Goal: Task Accomplishment & Management: Manage account settings

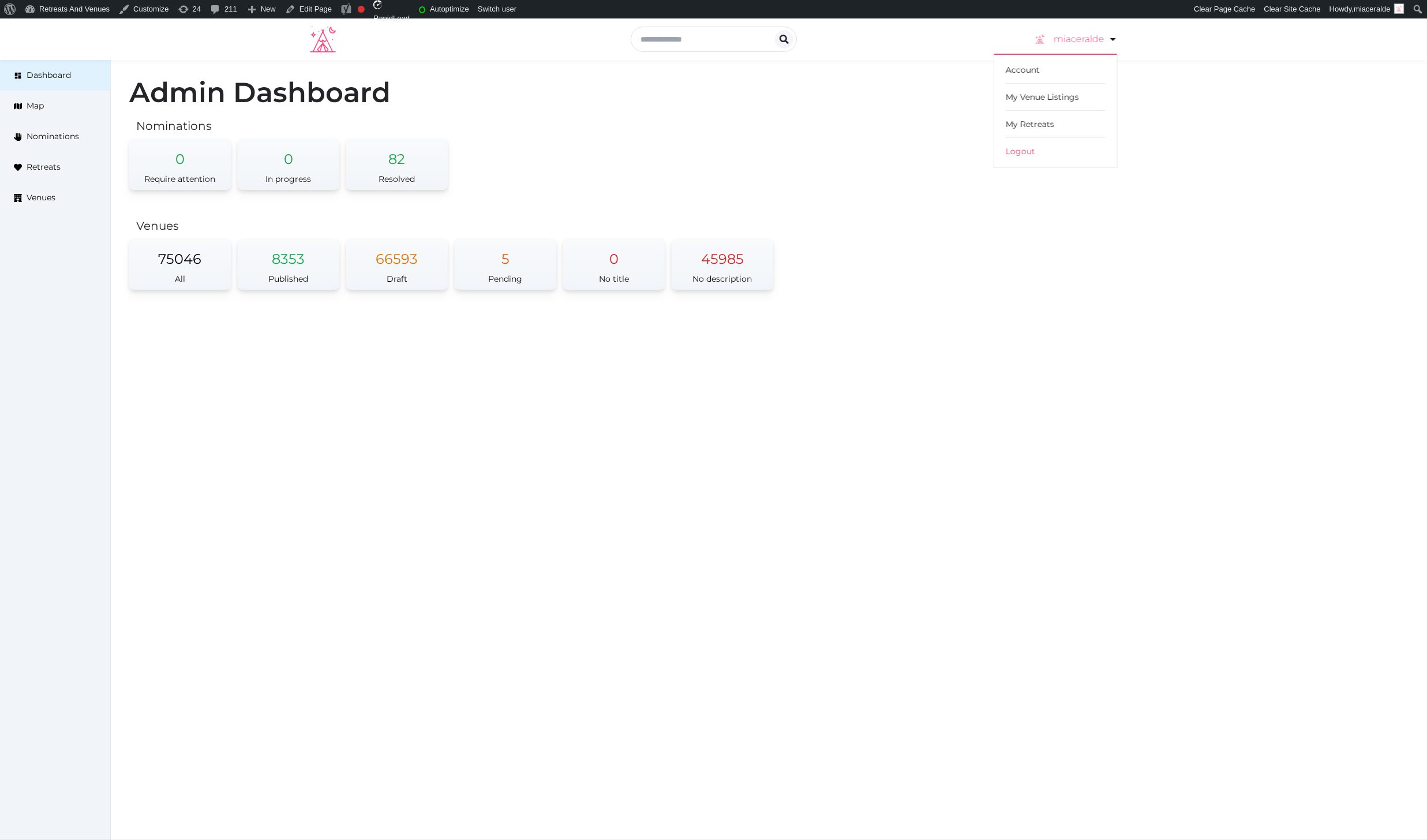
click at [1111, 43] on icon at bounding box center [1113, 39] width 14 height 14
click at [46, 166] on span "Retreats" at bounding box center [43, 167] width 34 height 12
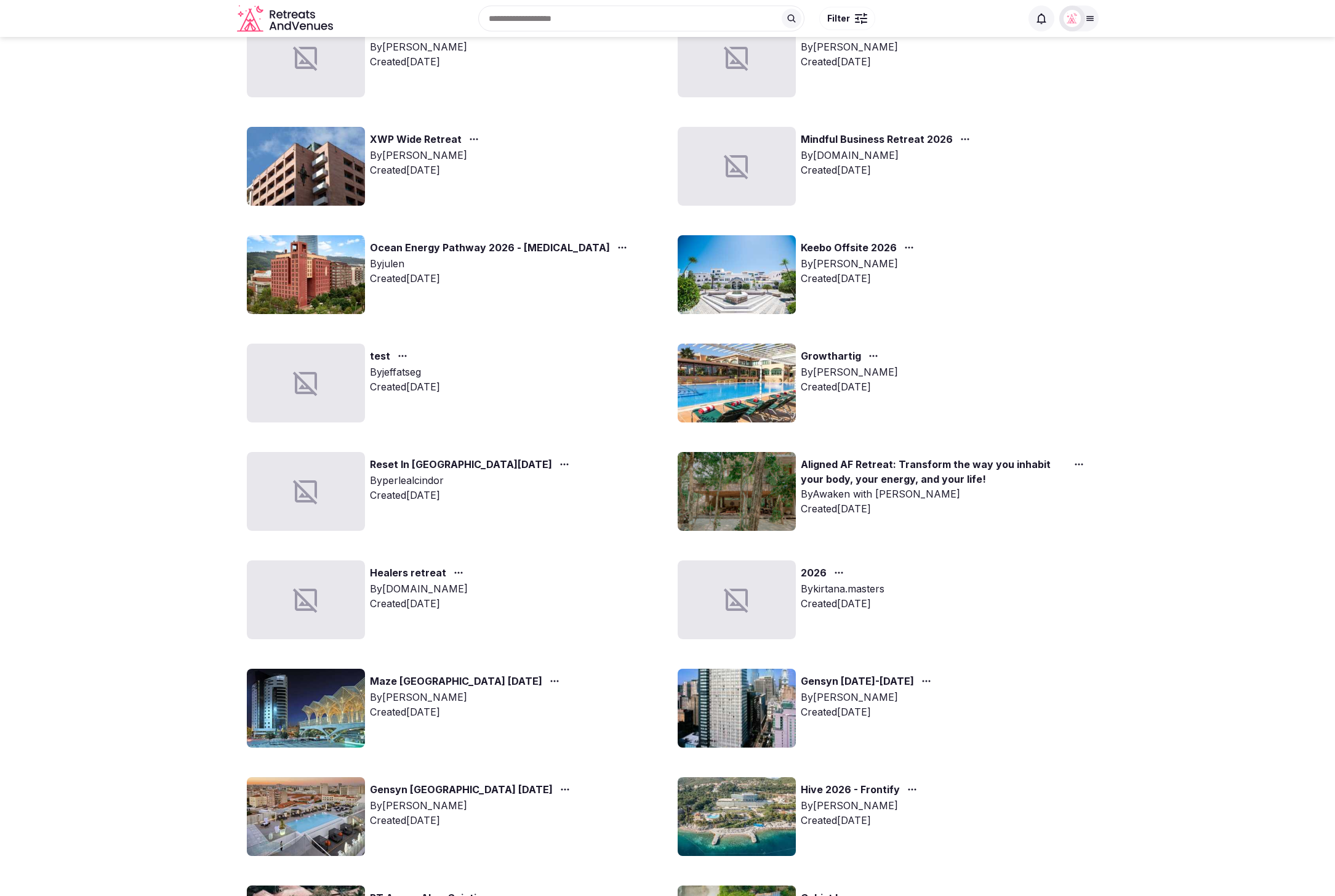
scroll to position [447, 0]
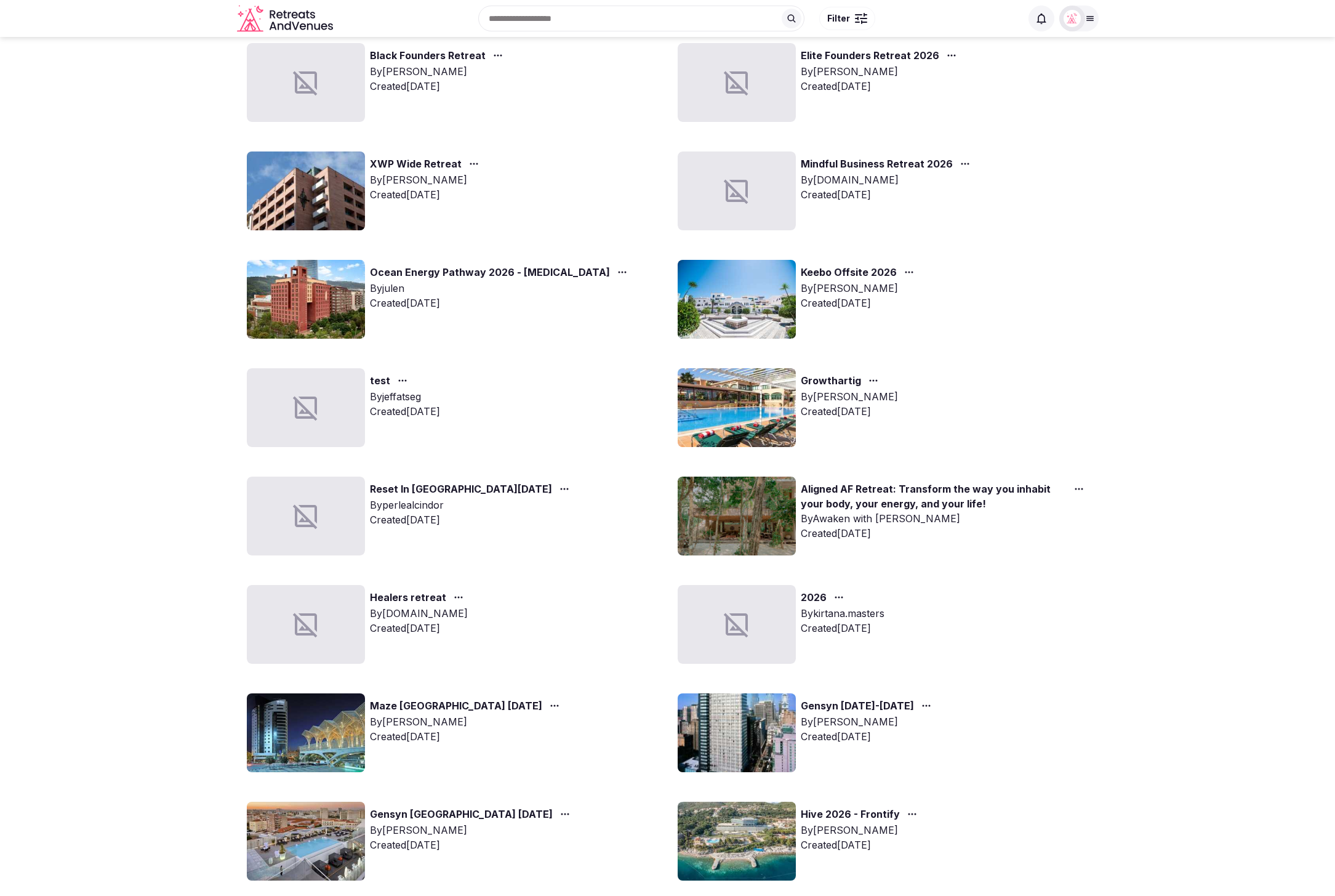
click at [1080, 24] on div at bounding box center [1072, 18] width 17 height 17
click at [1078, 109] on button "Staff admin" at bounding box center [1032, 110] width 113 height 20
click at [1007, 199] on link "Venues" at bounding box center [1032, 199] width 113 height 20
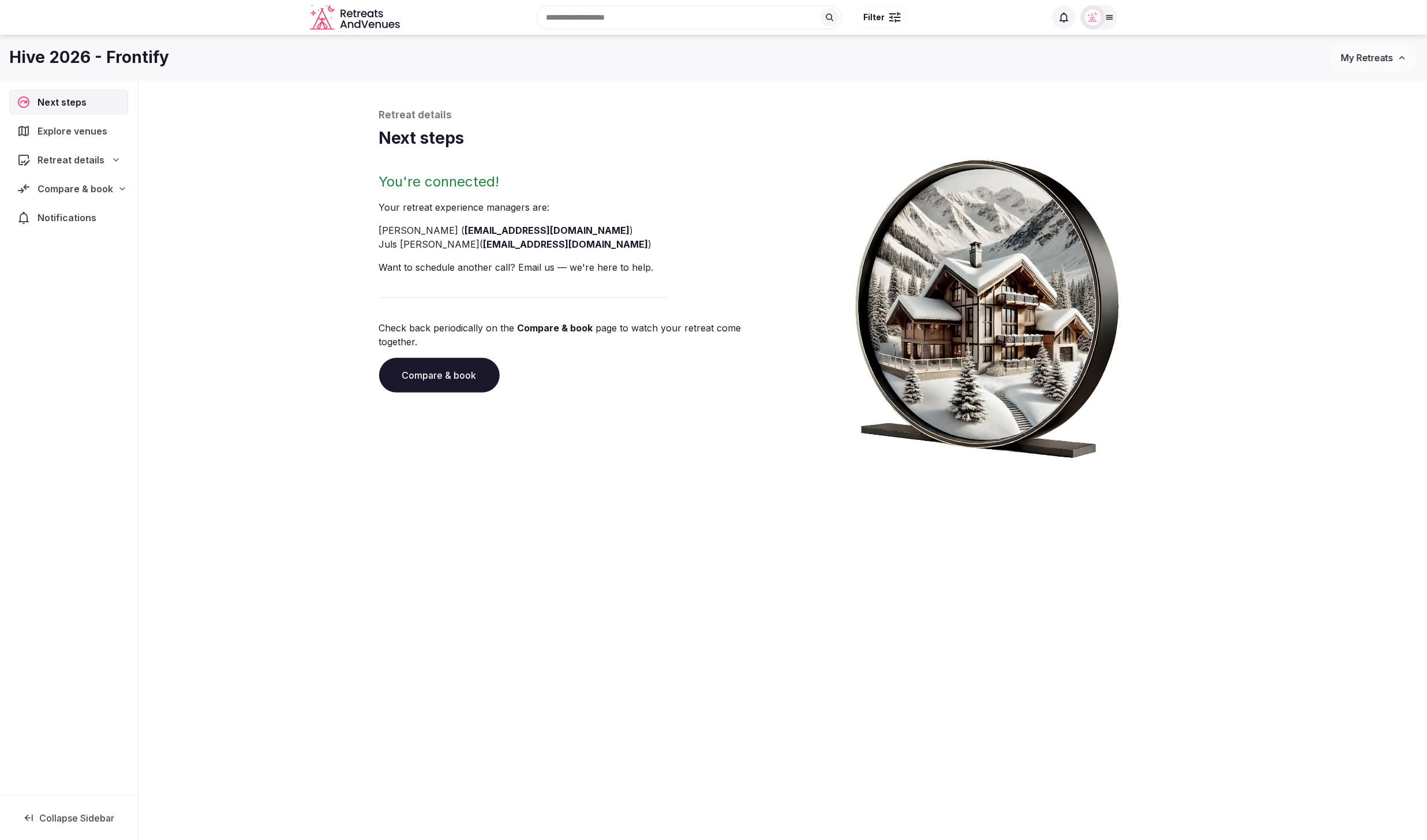
click at [113, 156] on icon at bounding box center [116, 160] width 9 height 9
click at [58, 179] on span "Basic info" at bounding box center [47, 182] width 40 height 12
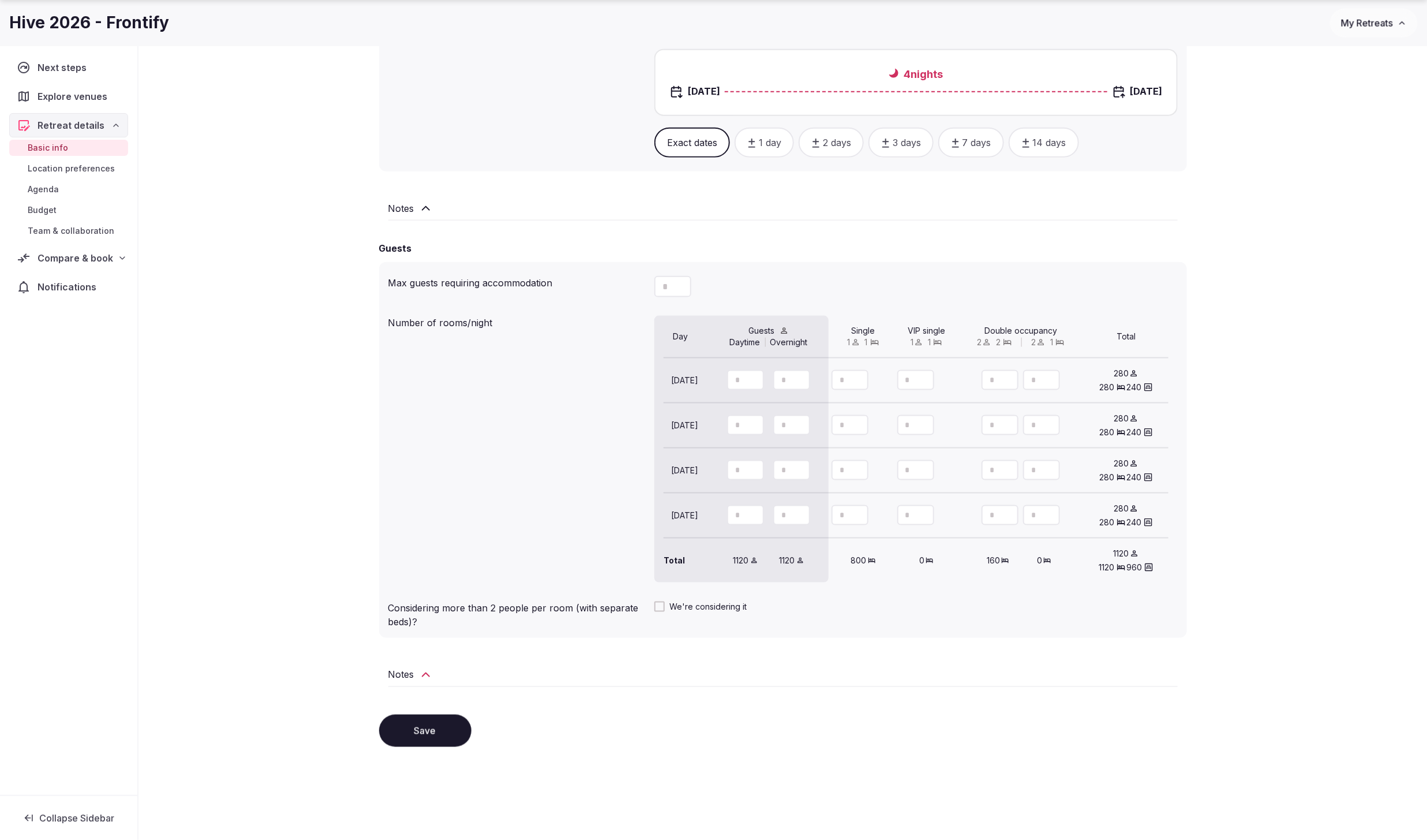
scroll to position [780, 0]
click at [63, 166] on span "Location preferences" at bounding box center [71, 168] width 87 height 12
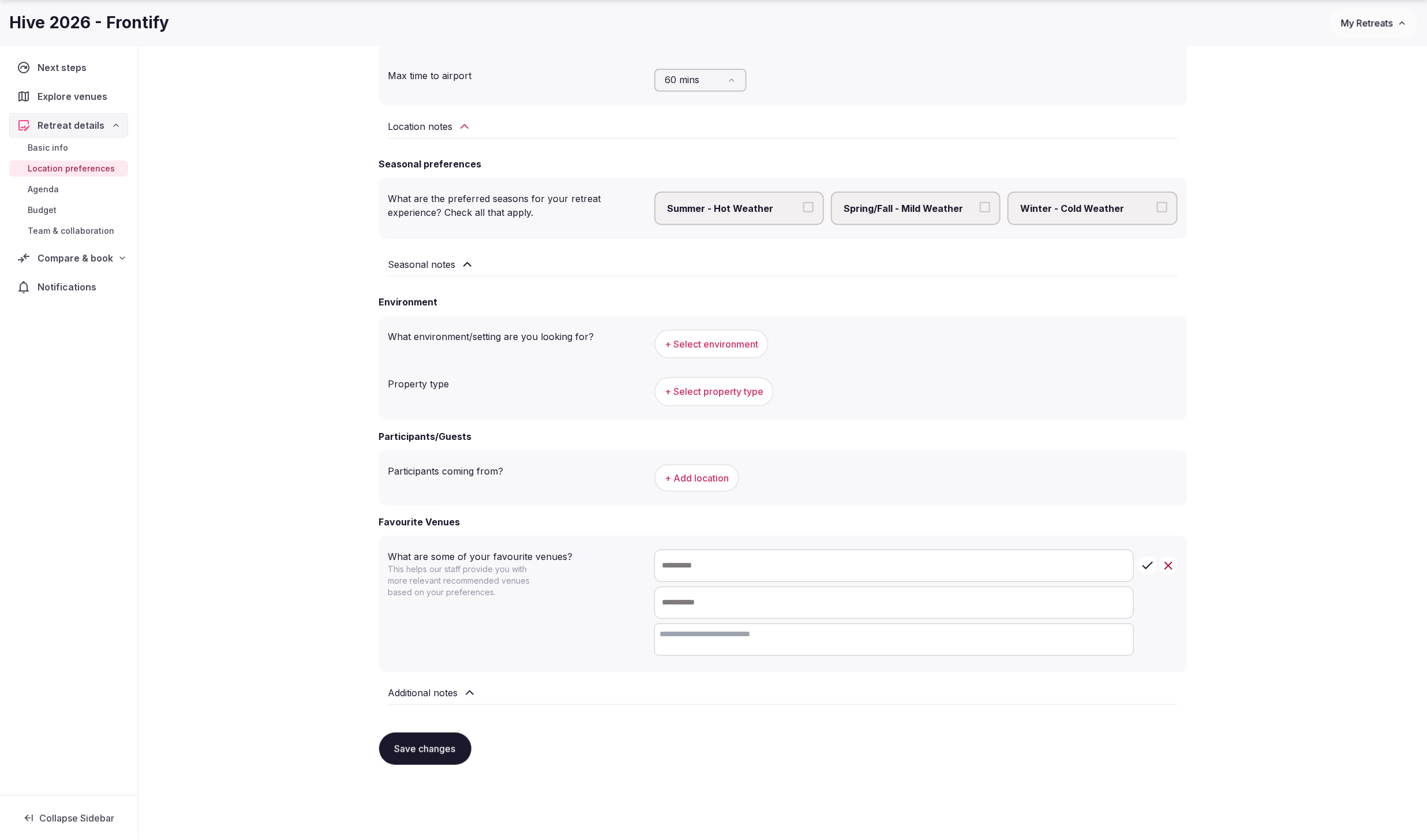
scroll to position [300, 0]
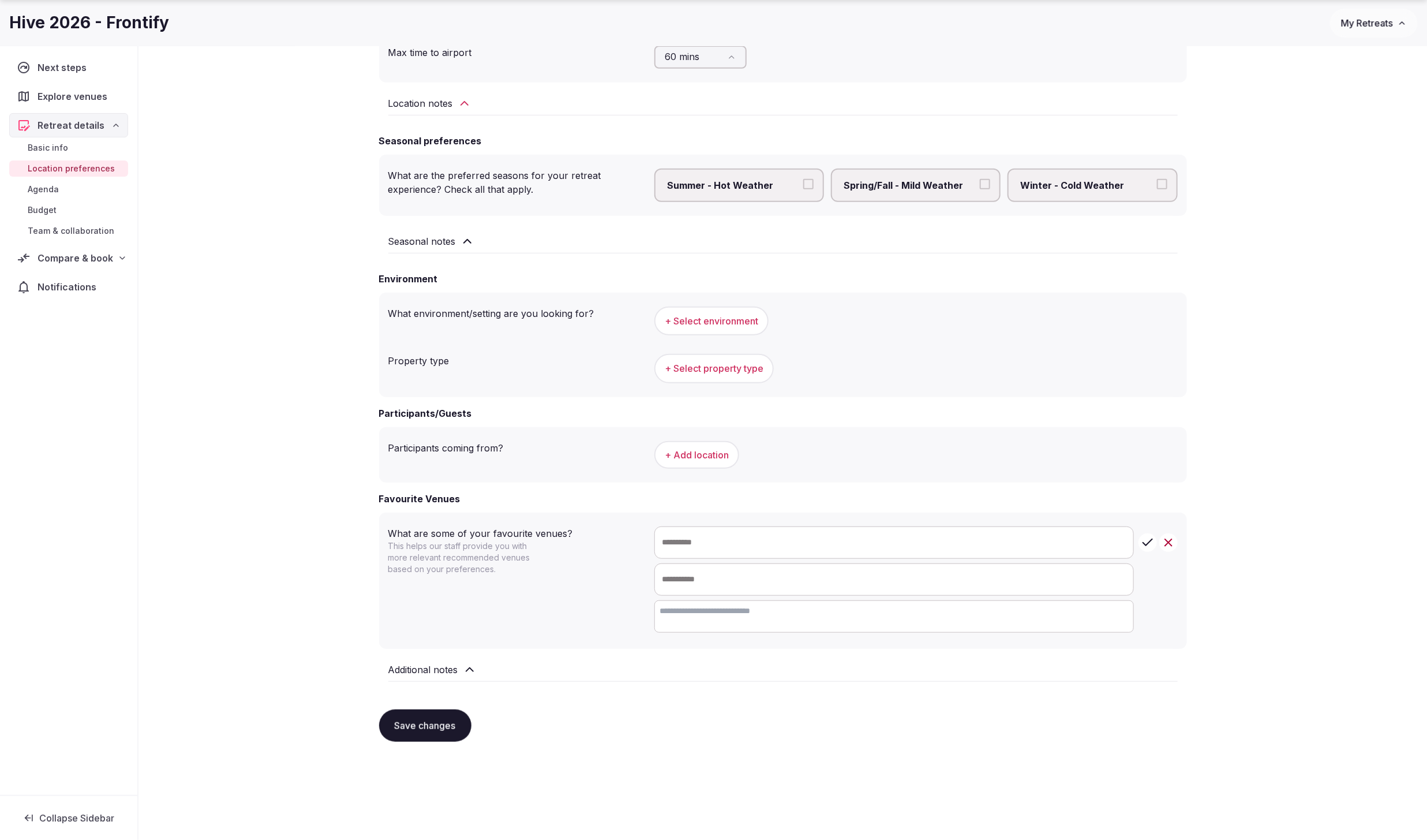
click at [35, 188] on span "Agenda" at bounding box center [43, 190] width 31 height 12
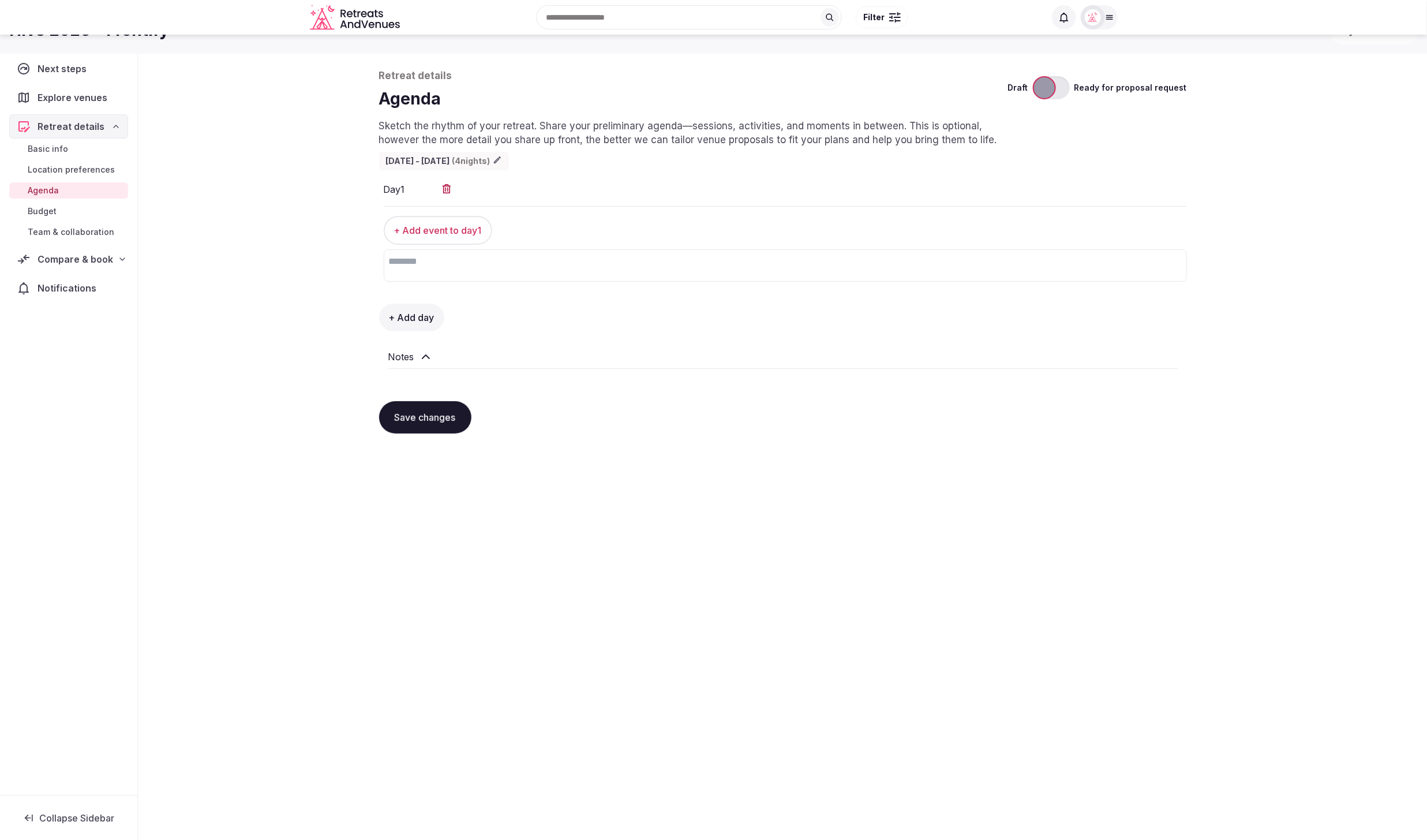
scroll to position [39, 0]
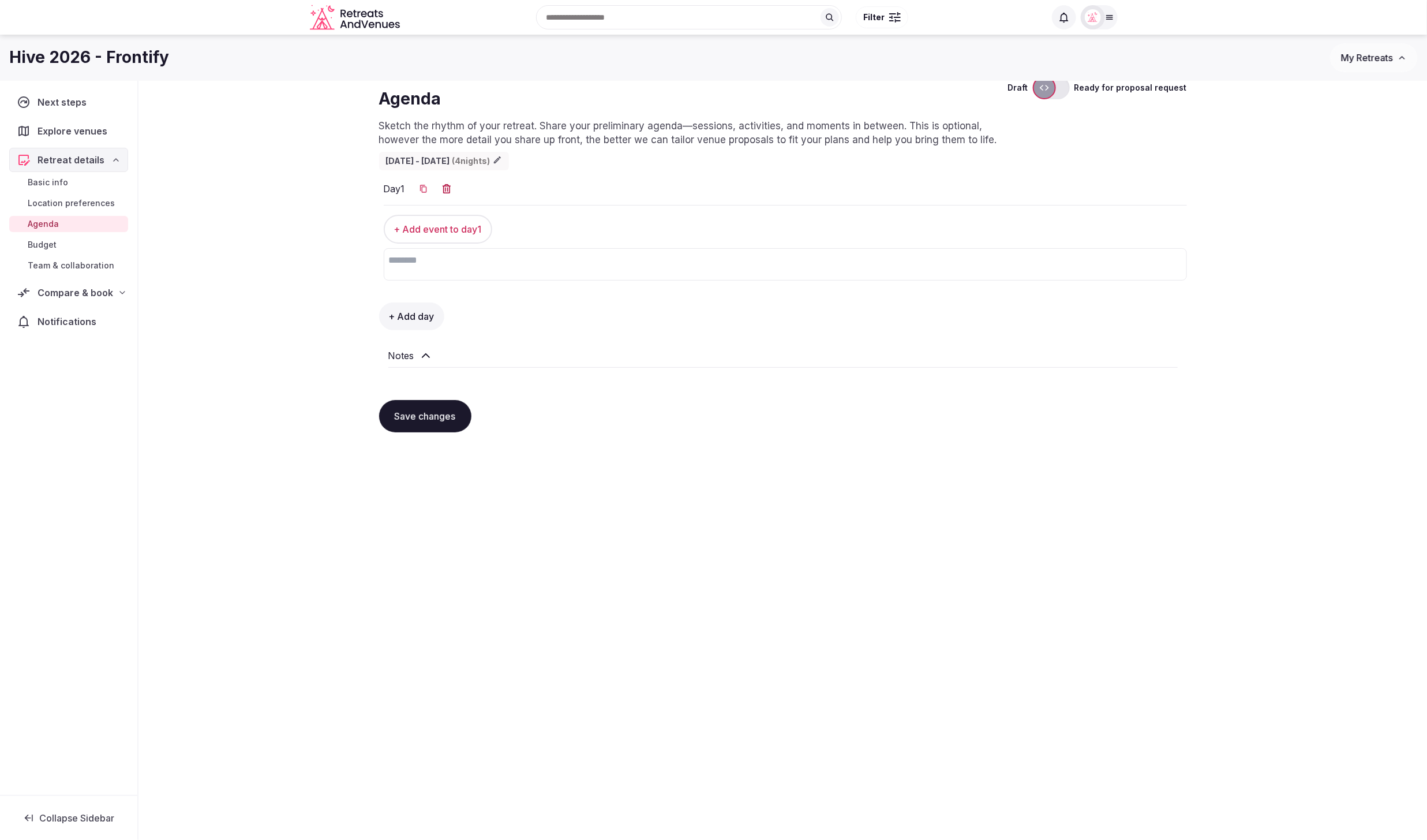
click at [36, 242] on span "Budget" at bounding box center [42, 245] width 29 height 12
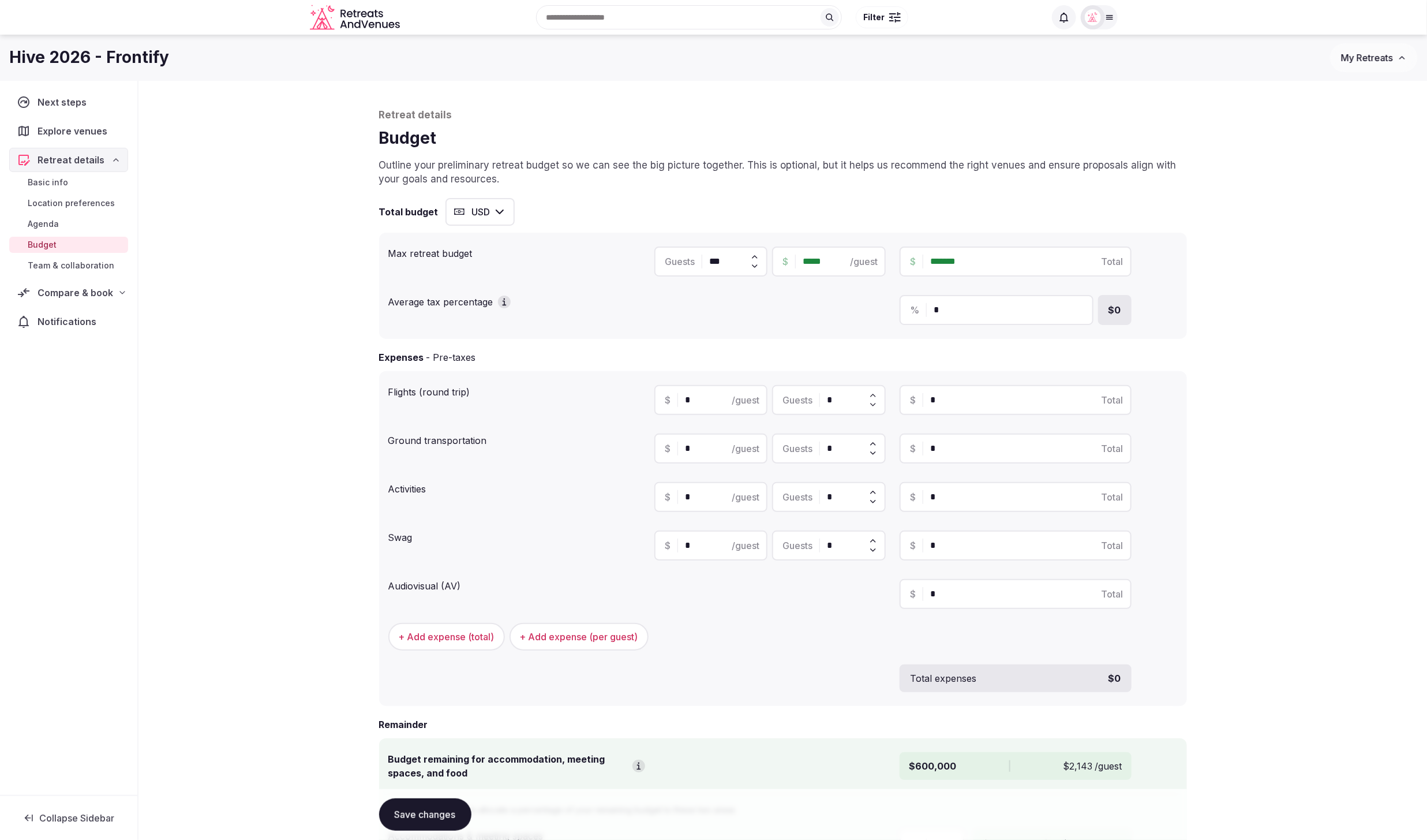
click at [54, 264] on span "Team & collaboration" at bounding box center [70, 266] width 86 height 12
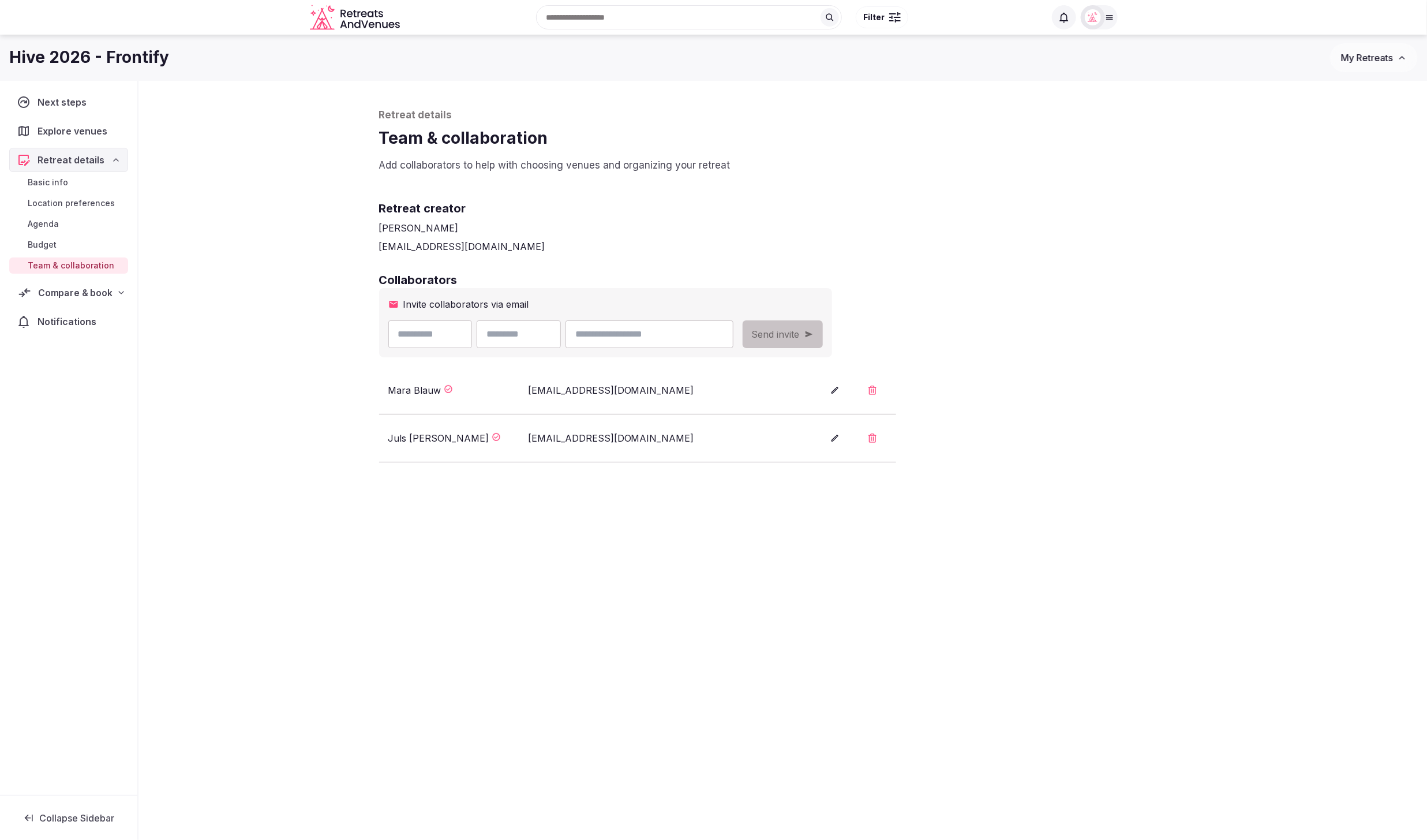
click at [117, 291] on icon at bounding box center [121, 293] width 9 height 9
click at [200, 314] on div "Retreat details Team & collaboration Add collaborators to help with choosing ve…" at bounding box center [782, 480] width 1289 height 798
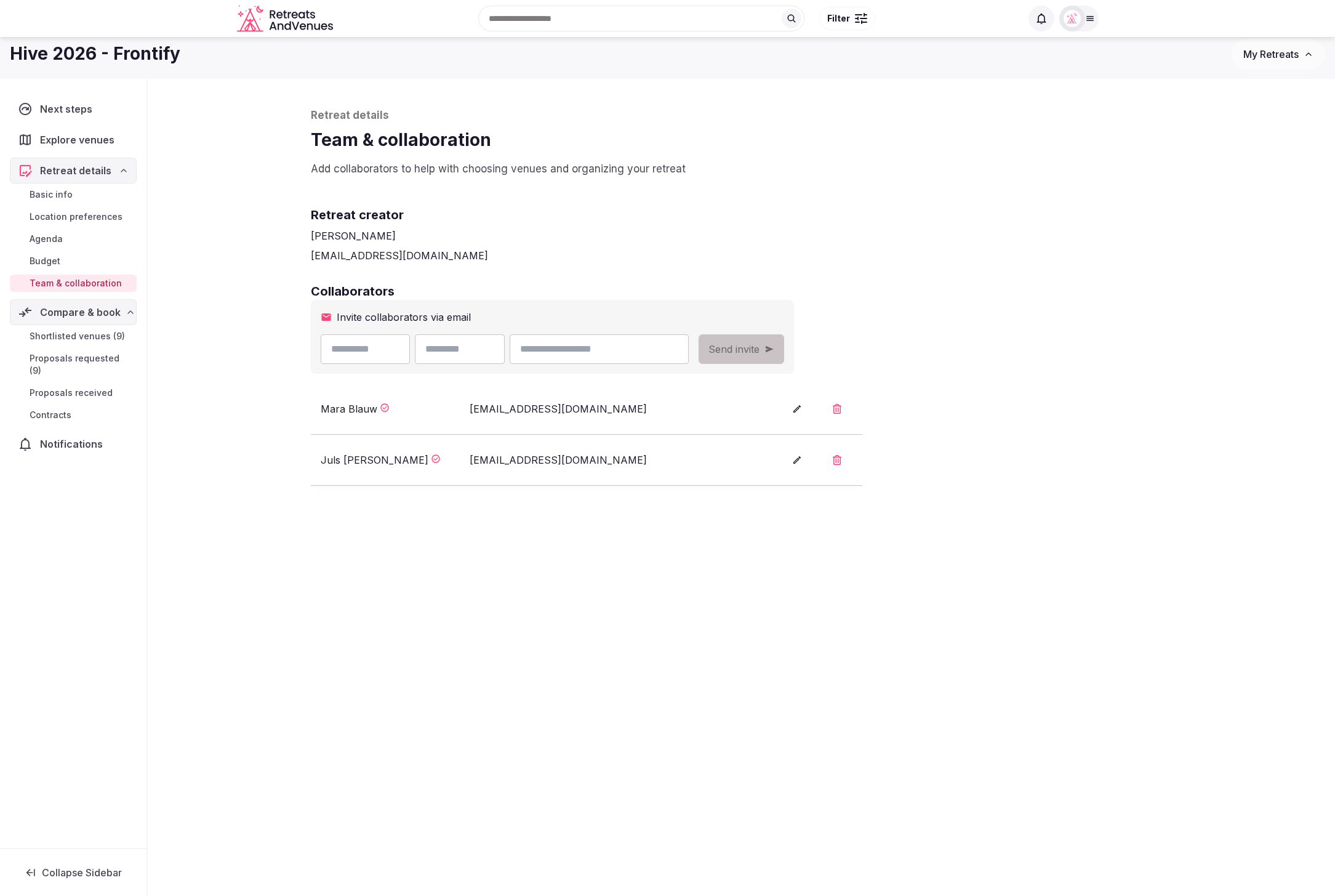
scroll to position [6, 0]
click at [66, 337] on span "Shortlisted venues (9)" at bounding box center [77, 336] width 96 height 12
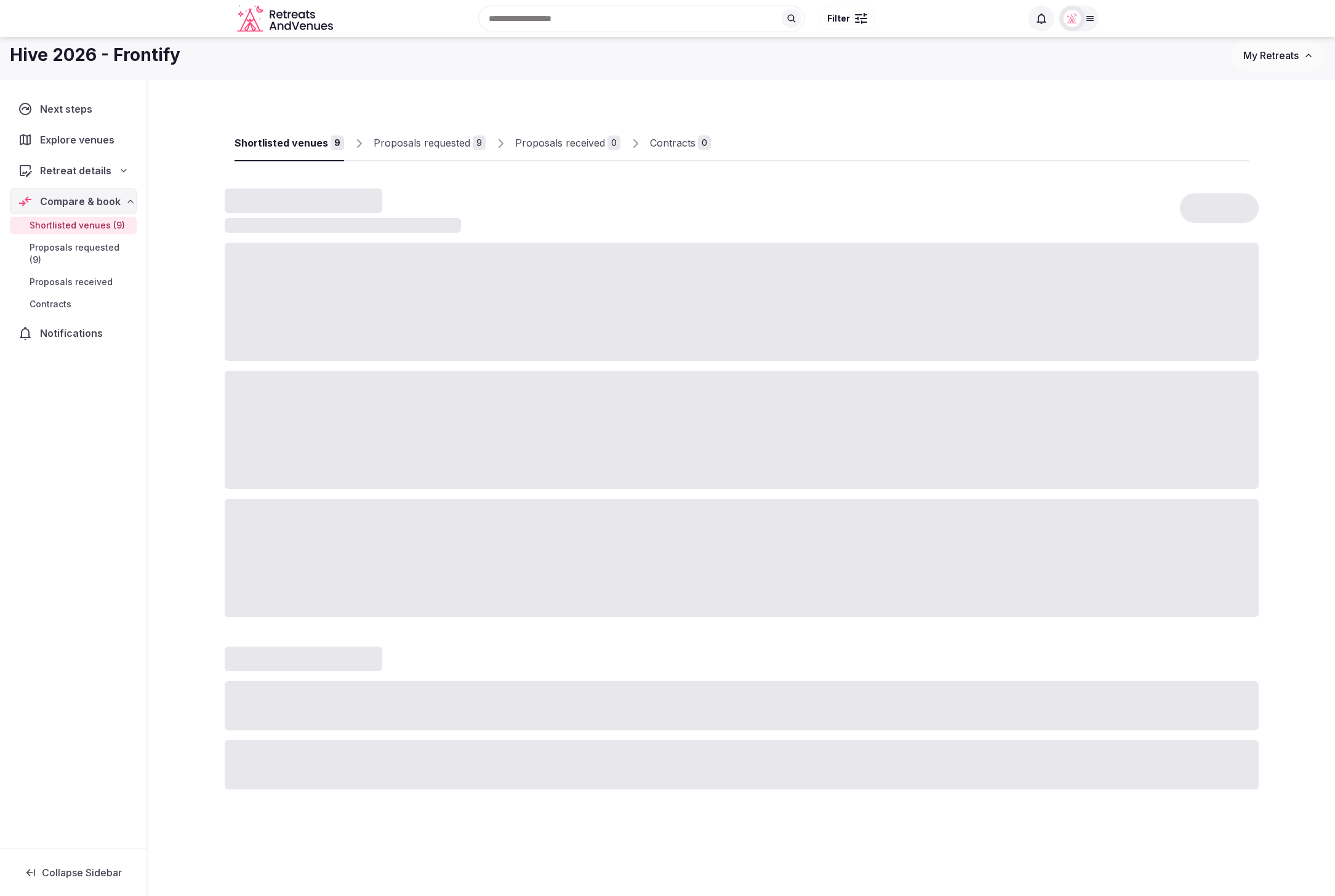
click at [816, 117] on div "Shortlisted venues 9 Proposals requested 9 Proposals received 0 Contracts 0" at bounding box center [742, 132] width 1015 height 57
